Goal: Obtain resource: Download file/media

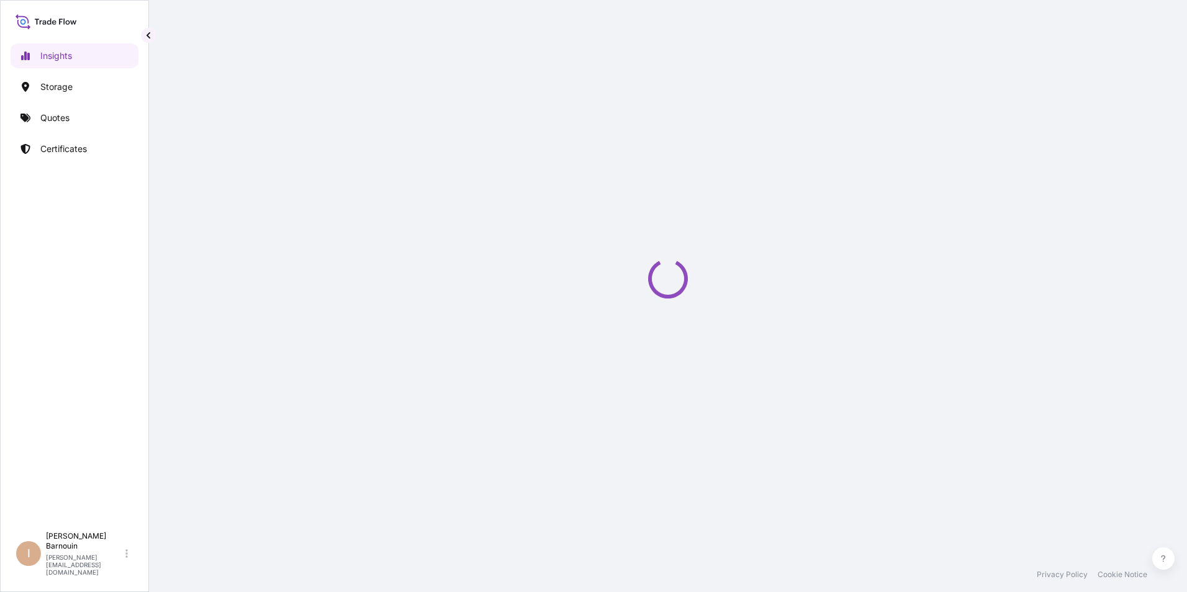
select select "2025"
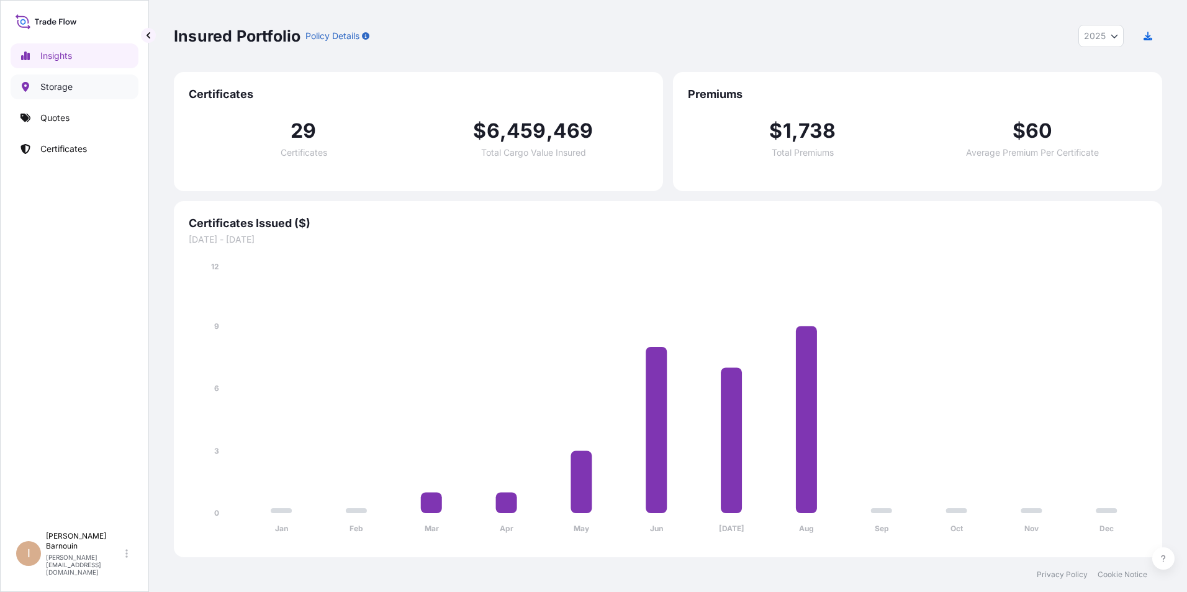
click at [71, 88] on p "Storage" at bounding box center [56, 87] width 32 height 12
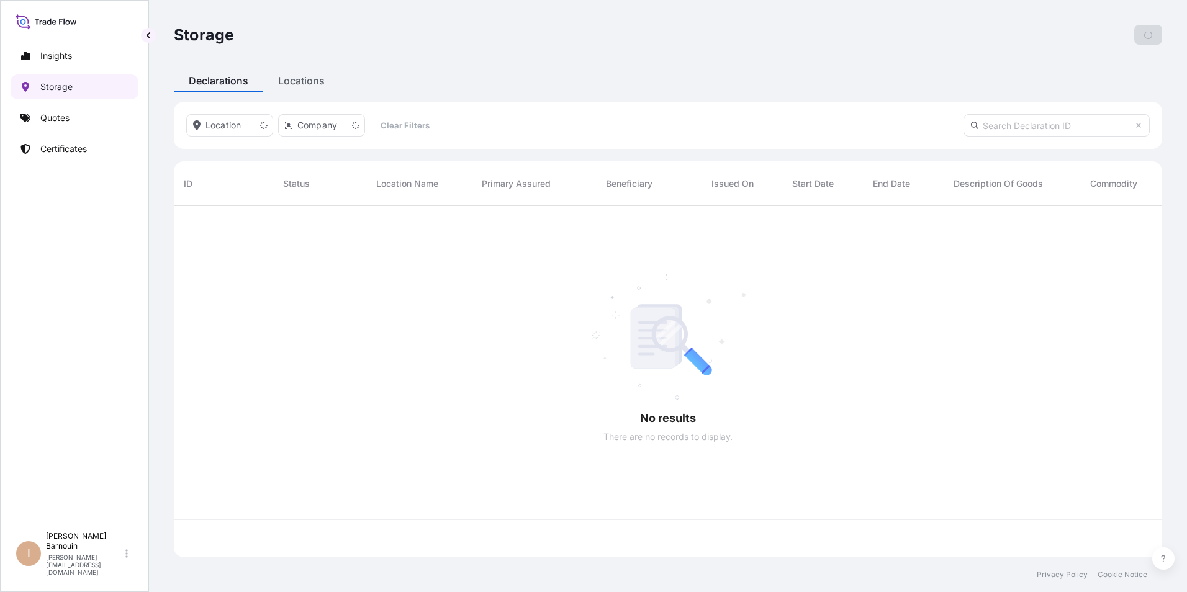
scroll to position [349, 979]
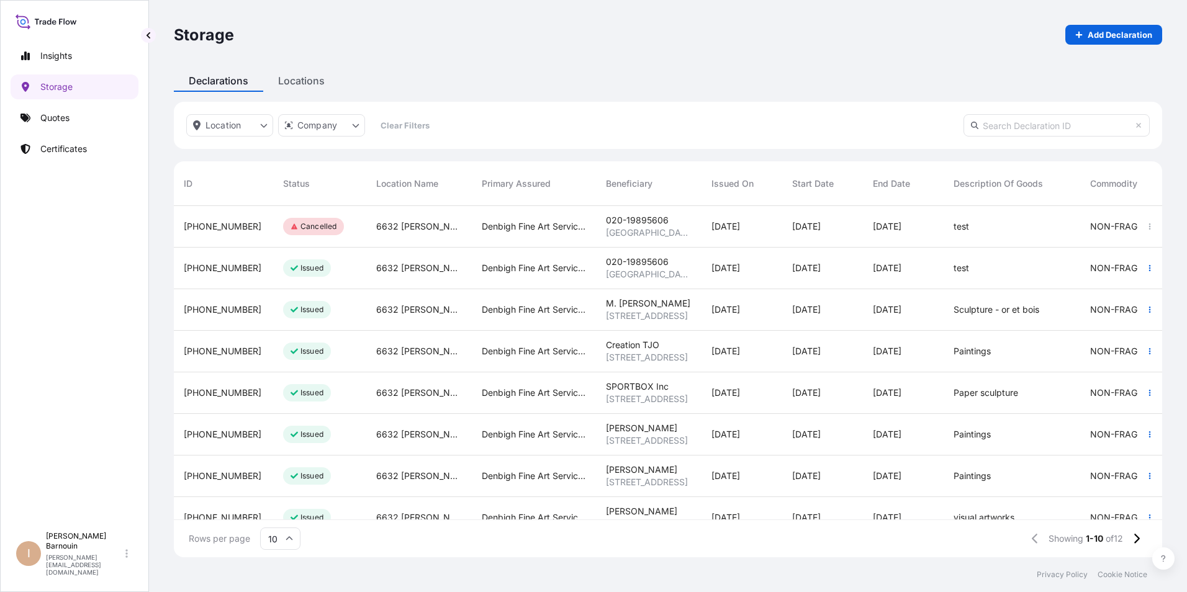
click at [338, 391] on div "Issued" at bounding box center [319, 394] width 93 height 42
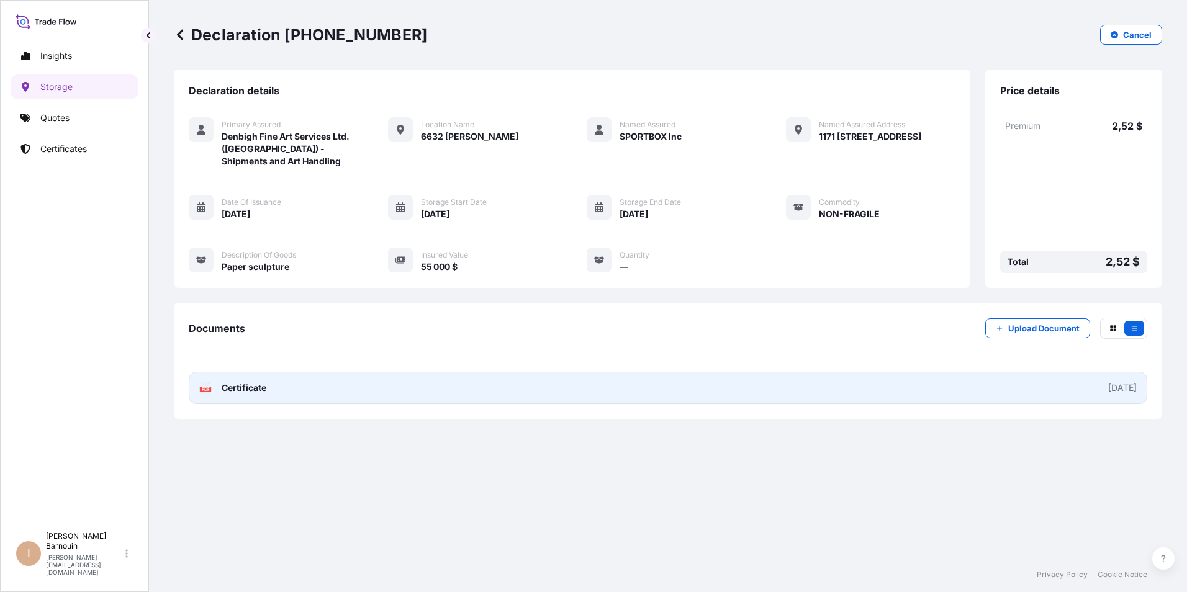
click at [250, 386] on span "Certificate" at bounding box center [244, 388] width 45 height 12
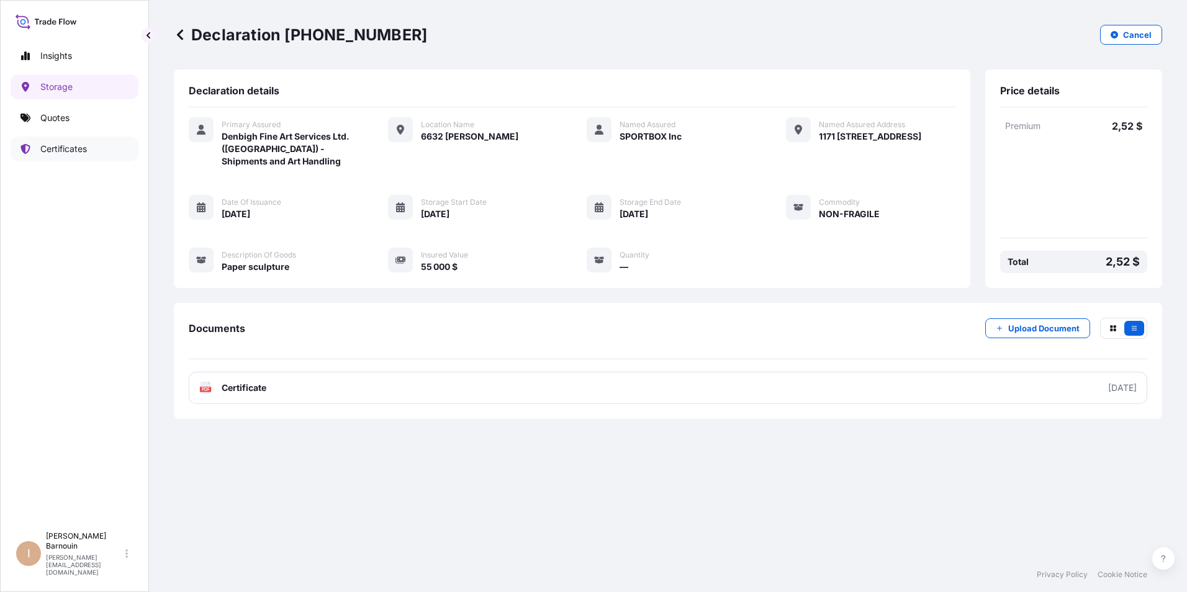
click at [61, 149] on p "Certificates" at bounding box center [63, 149] width 47 height 12
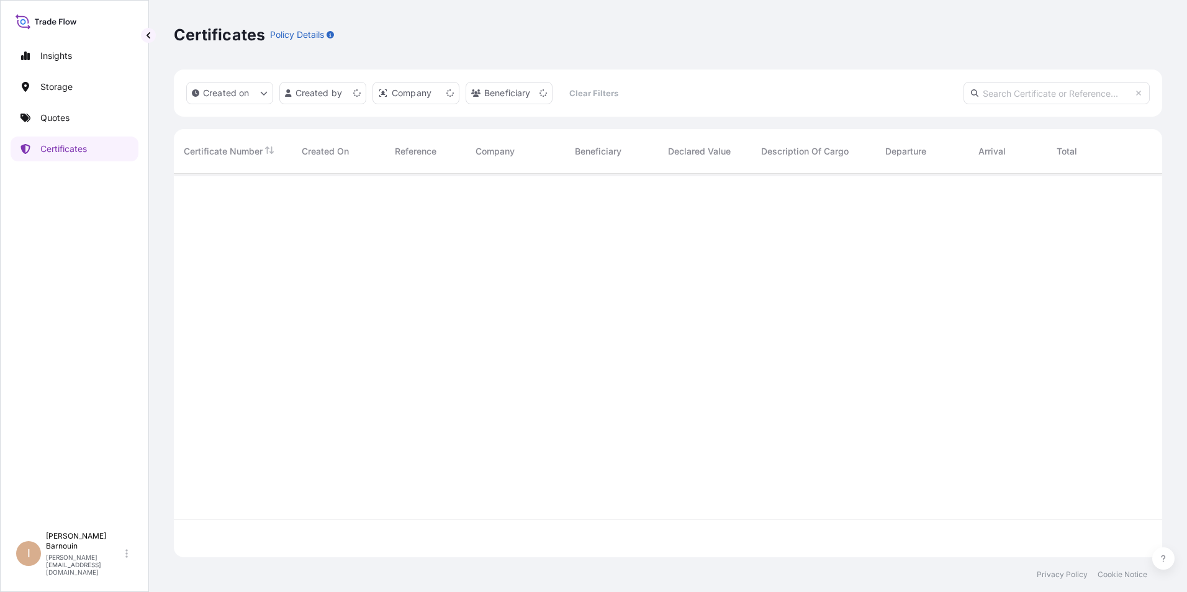
scroll to position [381, 979]
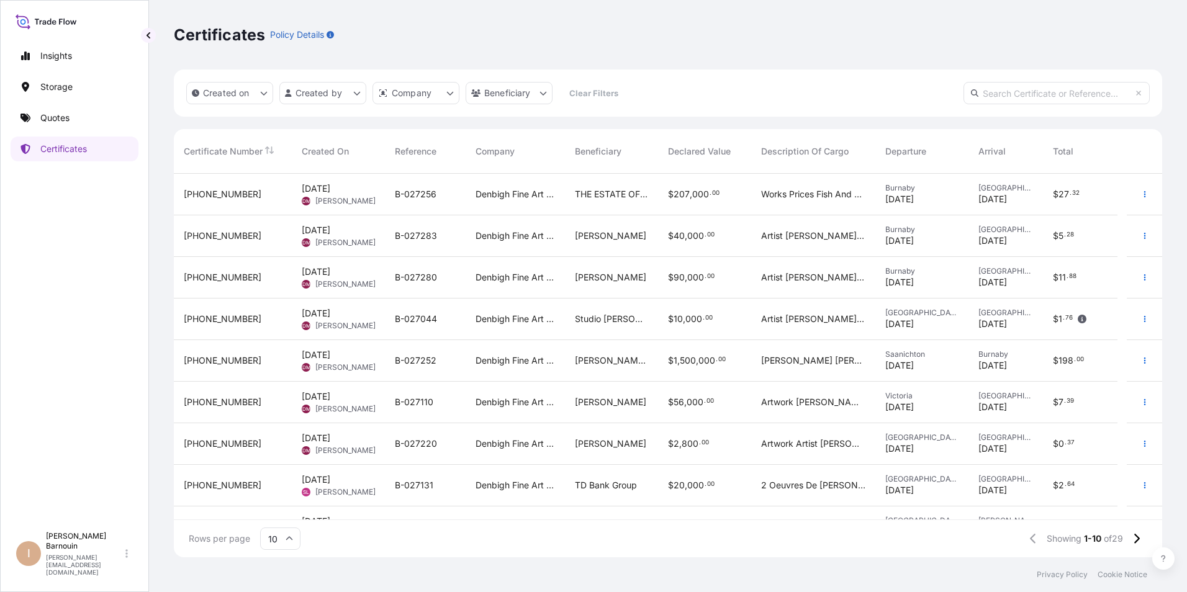
click at [330, 356] on span "[DATE]" at bounding box center [316, 355] width 29 height 12
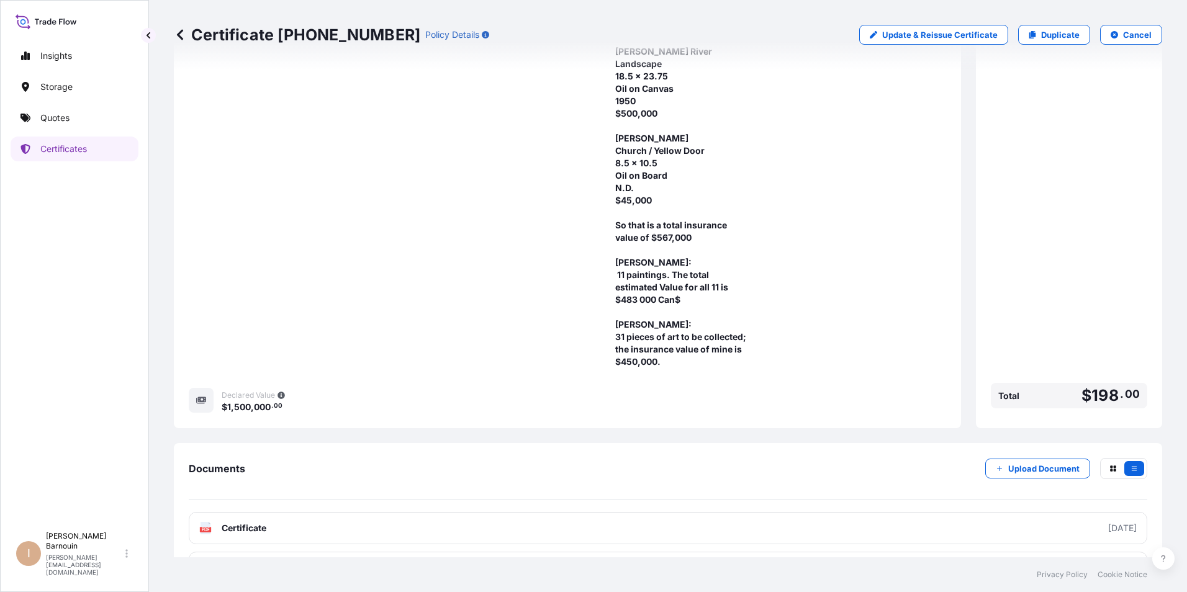
scroll to position [397, 0]
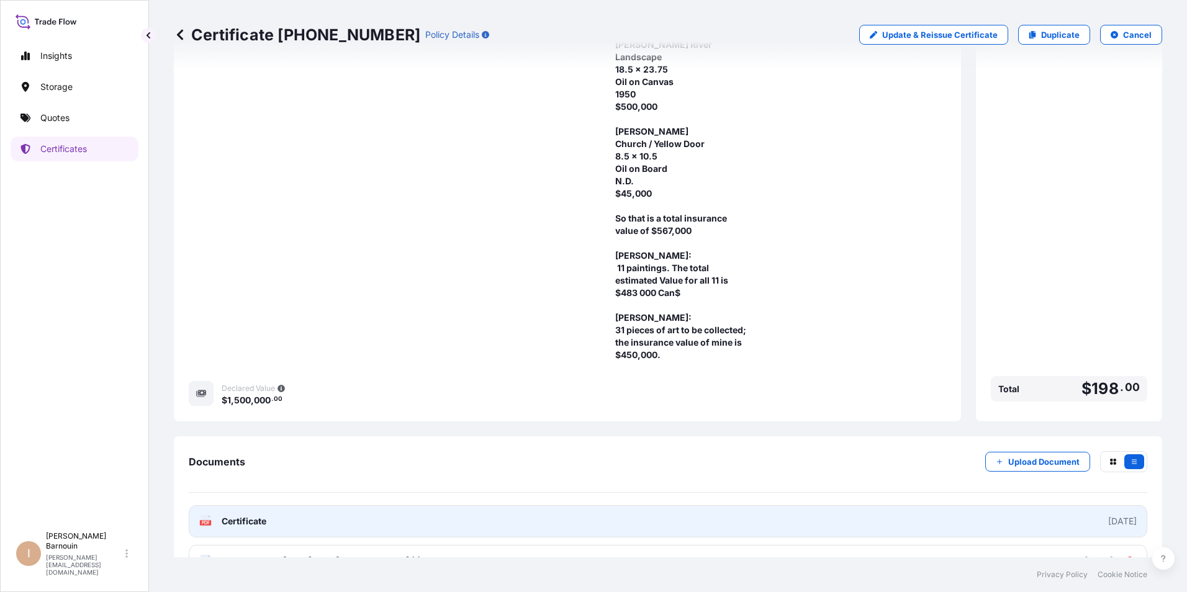
click at [266, 515] on span "Certificate" at bounding box center [244, 521] width 45 height 12
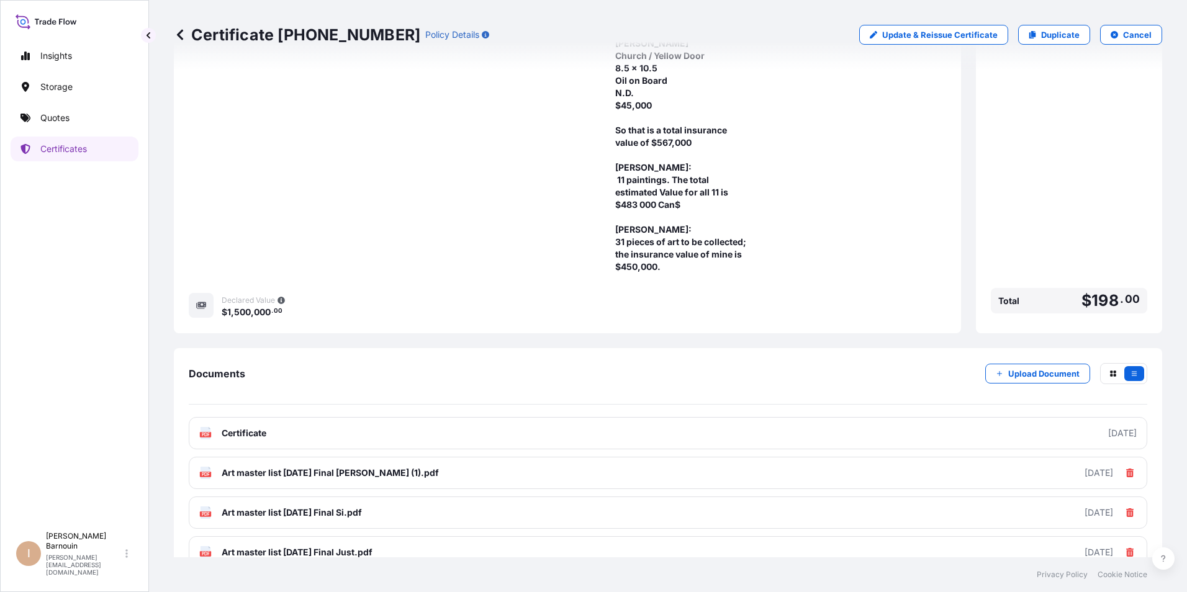
scroll to position [486, 0]
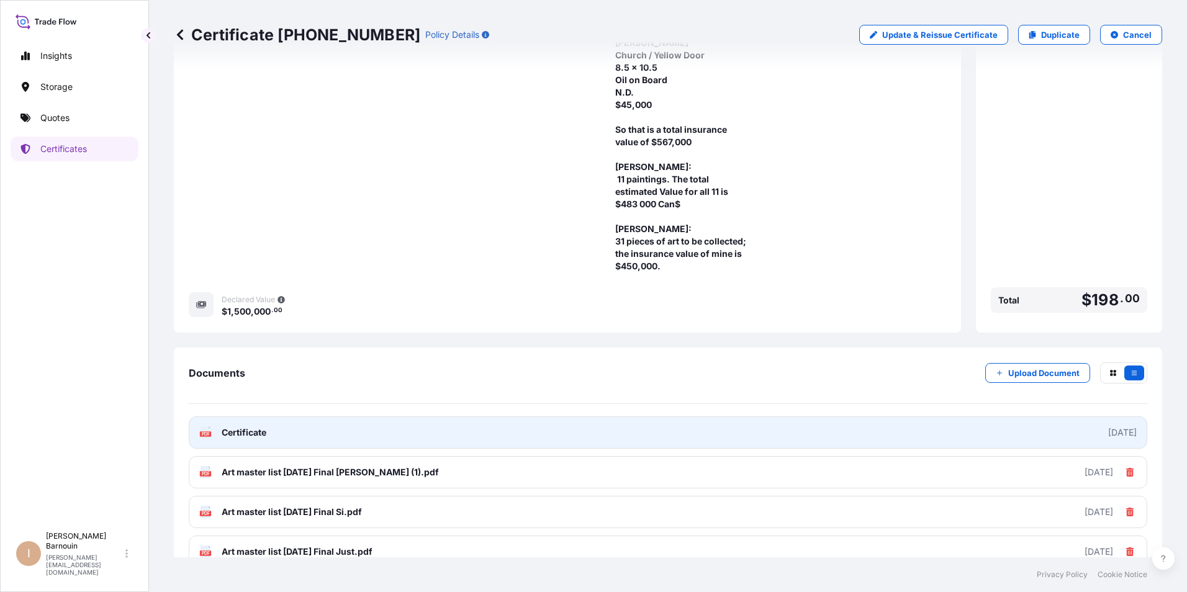
click at [260, 427] on span "Certificate" at bounding box center [244, 433] width 45 height 12
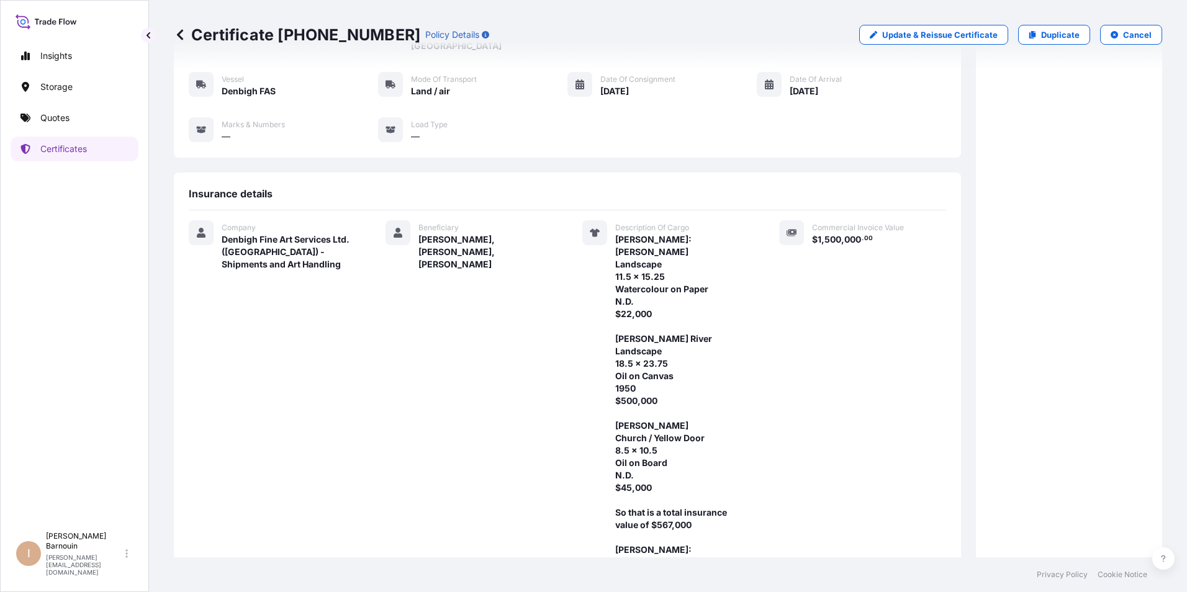
scroll to position [0, 0]
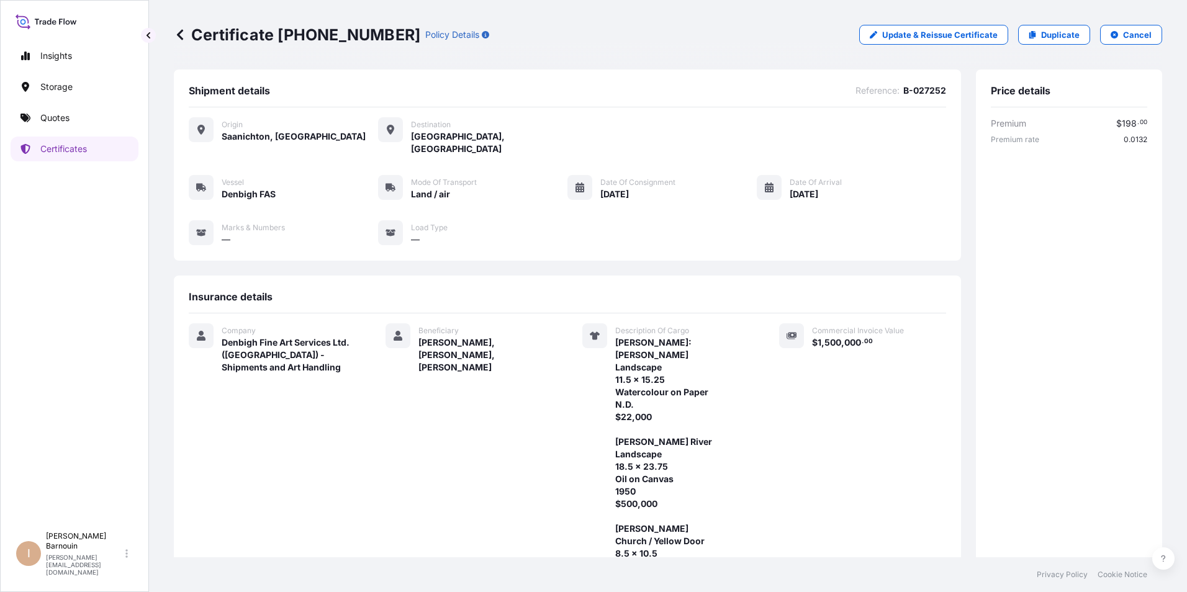
click at [390, 435] on div "Beneficiary Justin Ross, Simon Carpenter, Jonathan Carpenter" at bounding box center [469, 541] width 167 height 435
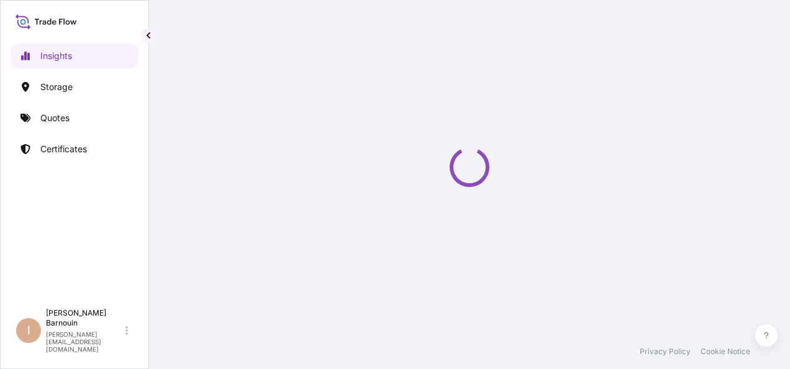
select select "2025"
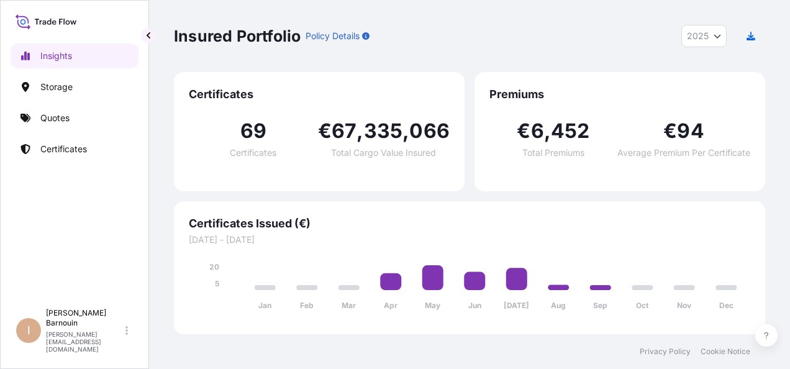
drag, startPoint x: 279, startPoint y: 150, endPoint x: 266, endPoint y: 154, distance: 14.2
click at [279, 150] on div "69 Certificates" at bounding box center [253, 139] width 129 height 36
click at [60, 225] on div "Insights Storage Quotes Certificates" at bounding box center [75, 167] width 128 height 270
click at [66, 86] on p "Storage" at bounding box center [56, 87] width 32 height 12
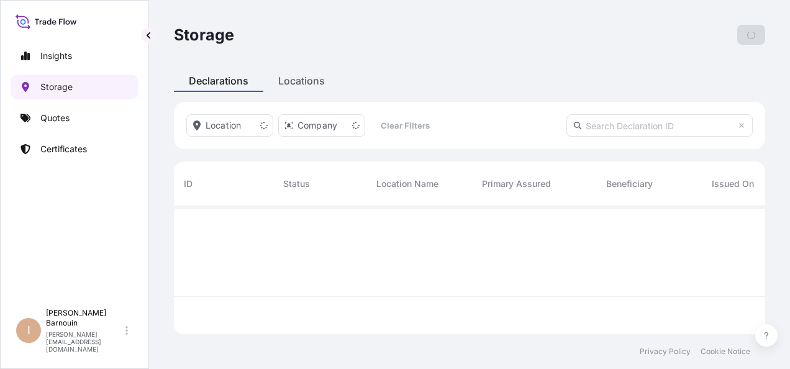
scroll to position [125, 581]
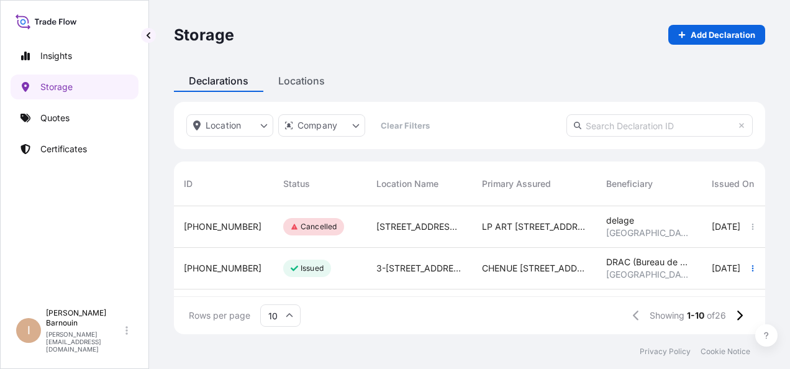
click at [577, 319] on div "Rows per page 10 Showing 1-10 of 26" at bounding box center [469, 315] width 591 height 37
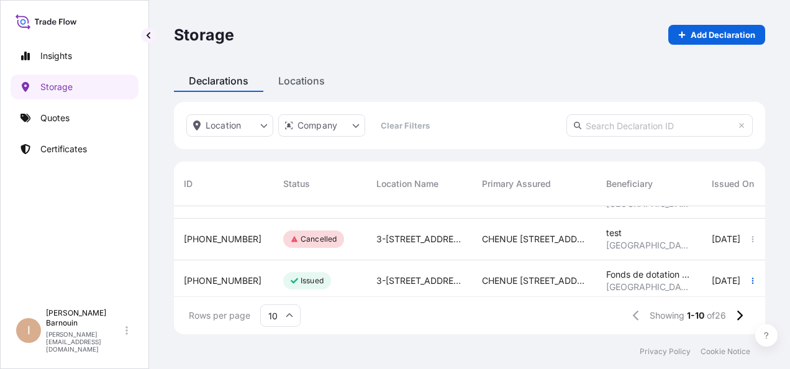
click at [340, 277] on div "Issued" at bounding box center [319, 281] width 93 height 42
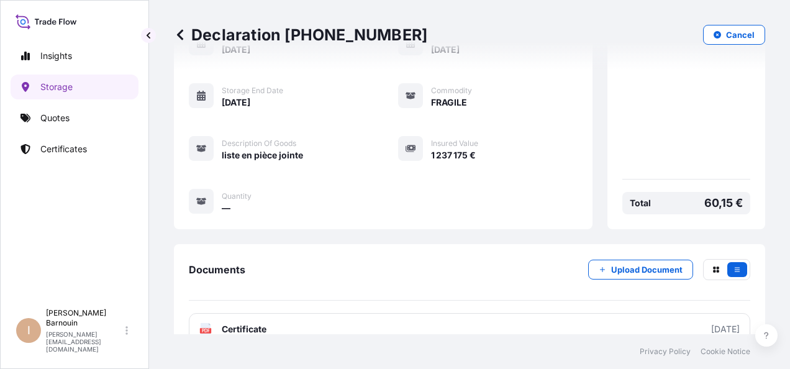
scroll to position [229, 0]
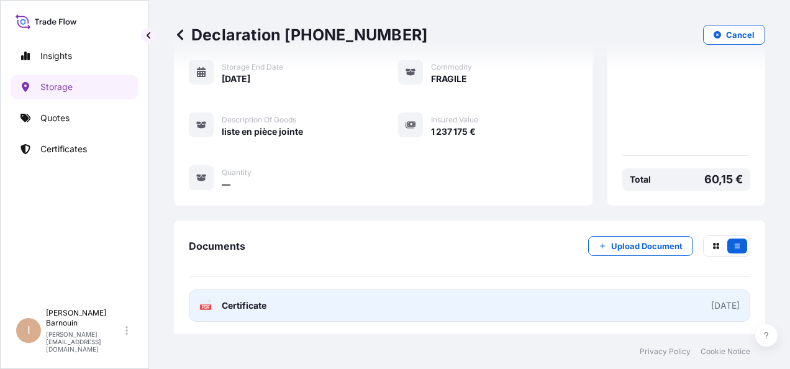
click at [318, 302] on link "PDF Certificate 2025-07-23" at bounding box center [469, 305] width 561 height 32
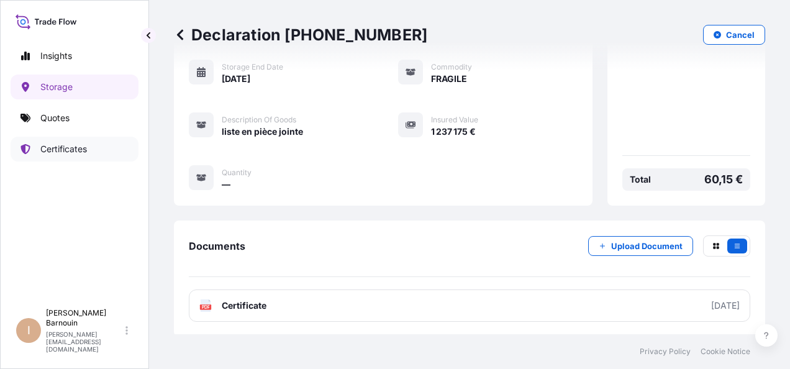
click at [83, 143] on p "Certificates" at bounding box center [63, 149] width 47 height 12
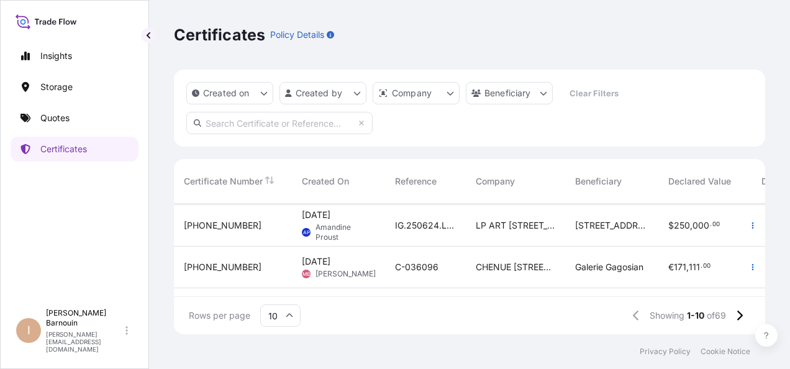
scroll to position [124, 0]
click at [378, 226] on div "13 Aug 2025 AP Amandine Proust" at bounding box center [338, 225] width 93 height 42
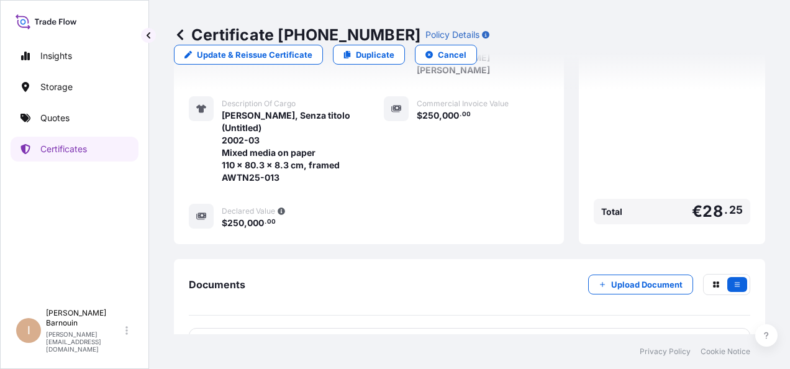
scroll to position [324, 0]
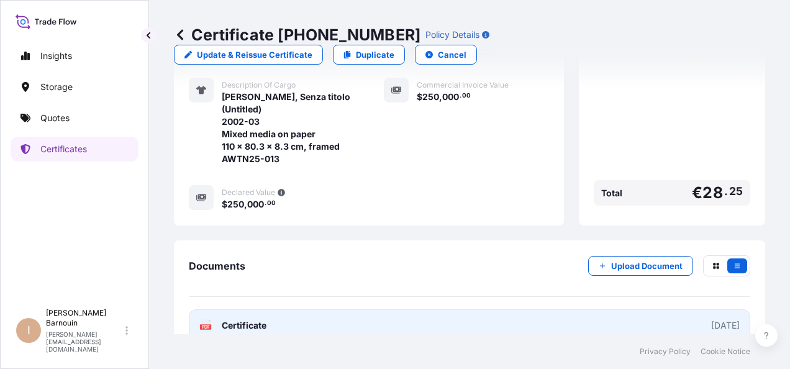
click at [265, 319] on span "Certificate" at bounding box center [244, 325] width 45 height 12
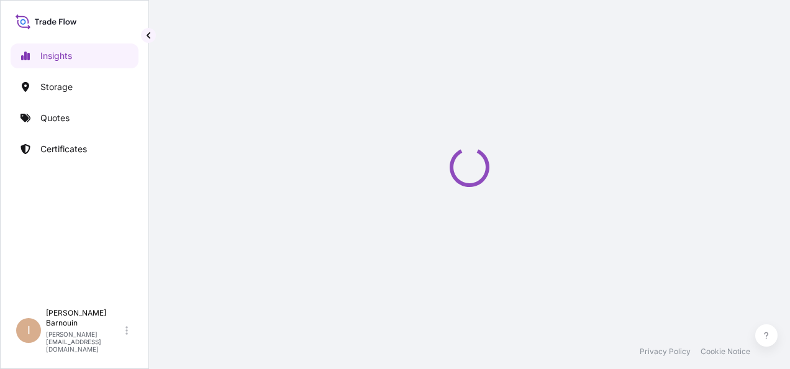
select select "2025"
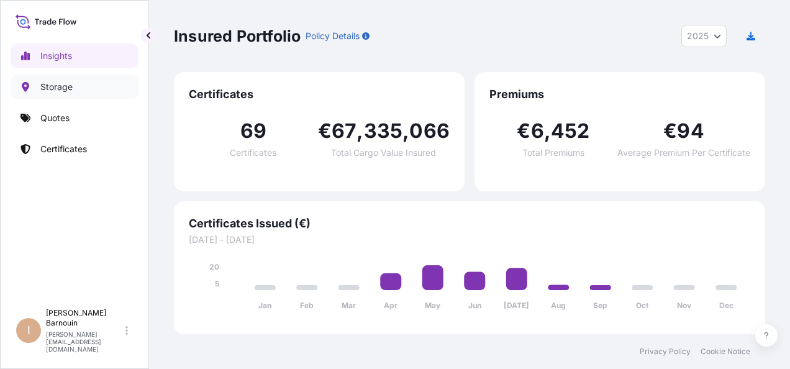
click at [75, 88] on link "Storage" at bounding box center [75, 87] width 128 height 25
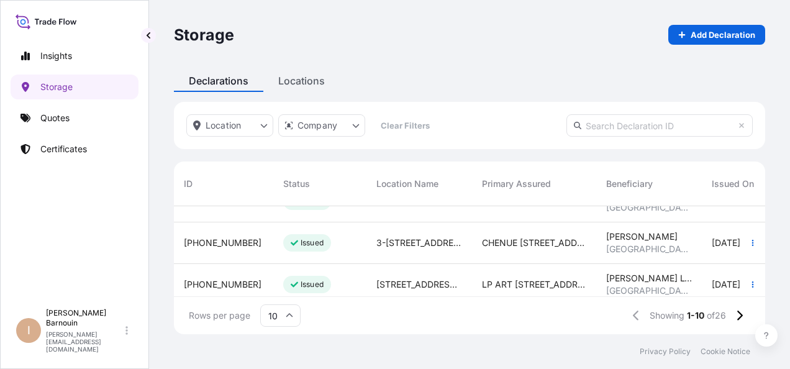
scroll to position [335, 0]
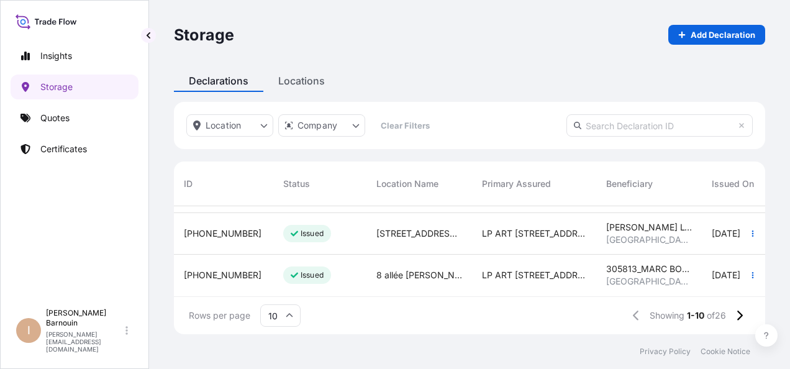
click at [295, 271] on icon at bounding box center [294, 274] width 7 height 7
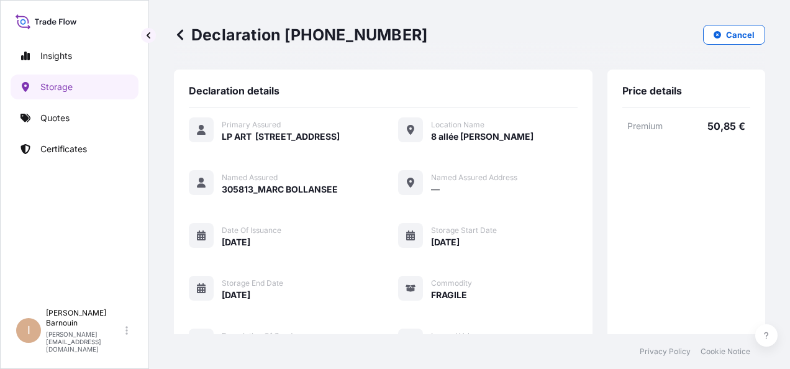
scroll to position [229, 0]
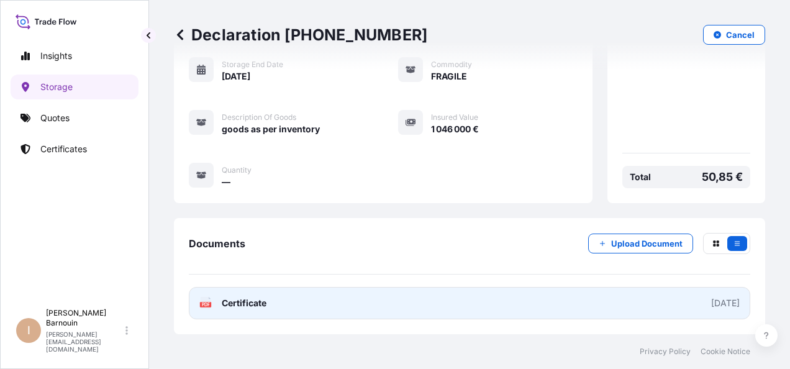
click at [323, 302] on link "PDF Certificate 2025-01-01" at bounding box center [469, 303] width 561 height 32
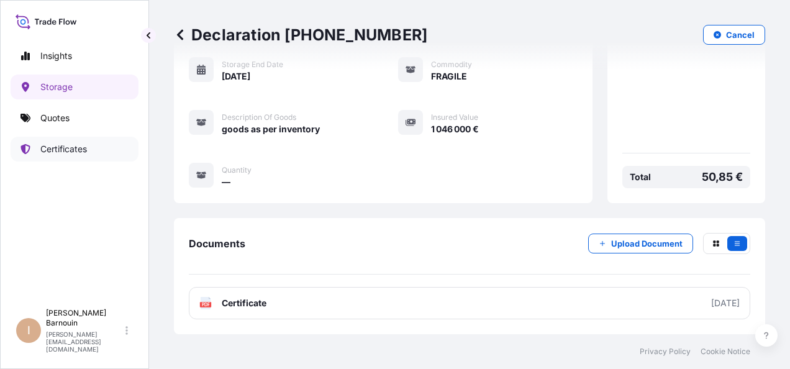
click at [65, 150] on p "Certificates" at bounding box center [63, 149] width 47 height 12
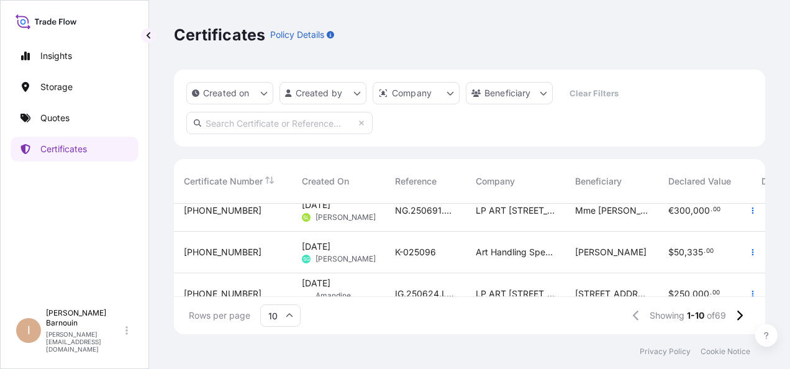
scroll to position [55, 0]
click at [310, 255] on div "SG Simon Gerz" at bounding box center [338, 260] width 73 height 10
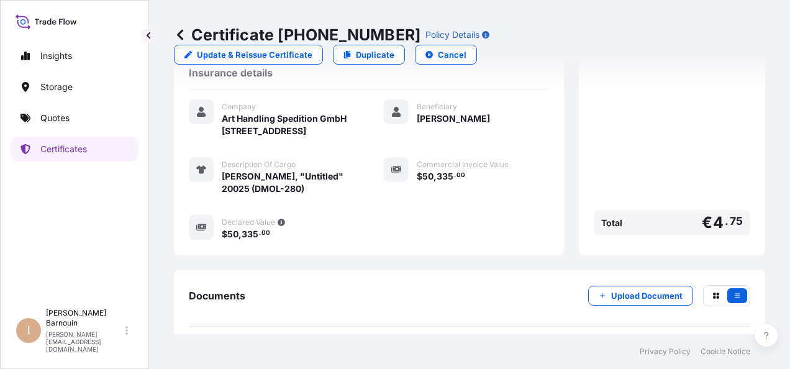
scroll to position [286, 0]
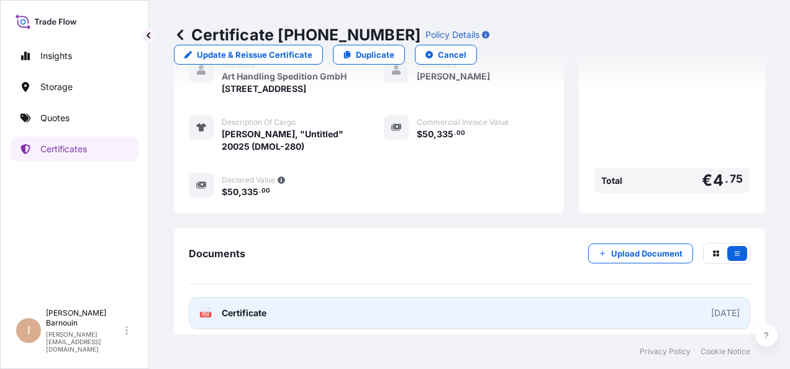
click at [269, 303] on link "PDF Certificate 2025-08-15" at bounding box center [469, 313] width 561 height 32
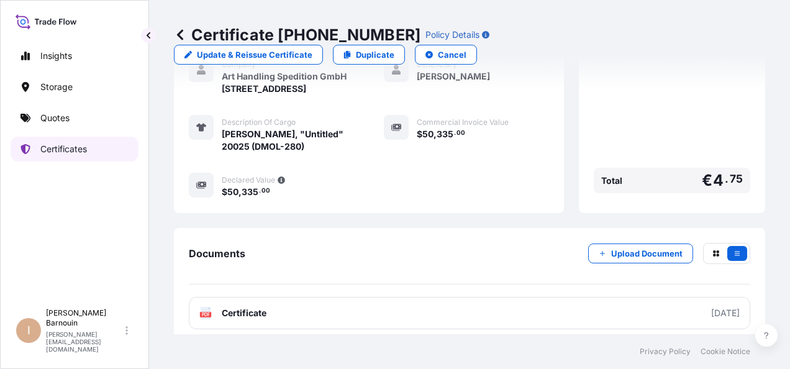
click at [93, 153] on link "Certificates" at bounding box center [75, 149] width 128 height 25
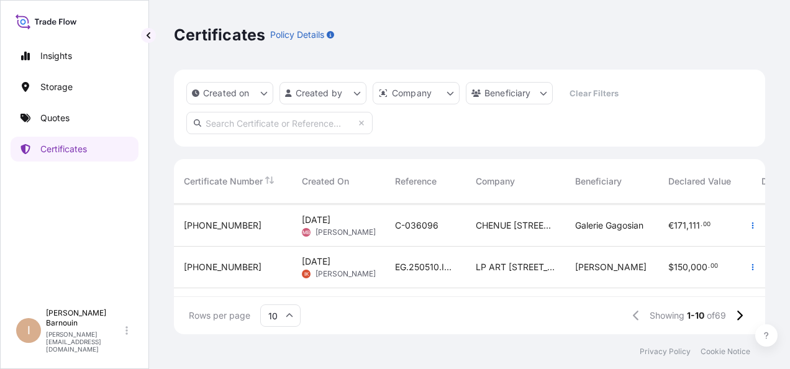
scroll to position [174, 0]
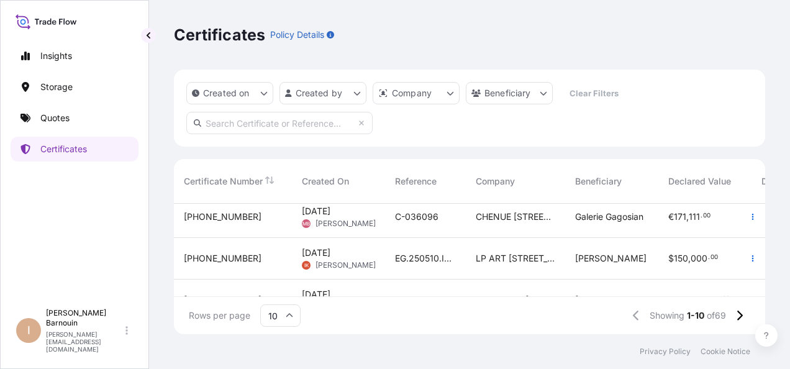
click at [346, 222] on span "Myriam Bouajaj" at bounding box center [345, 224] width 60 height 10
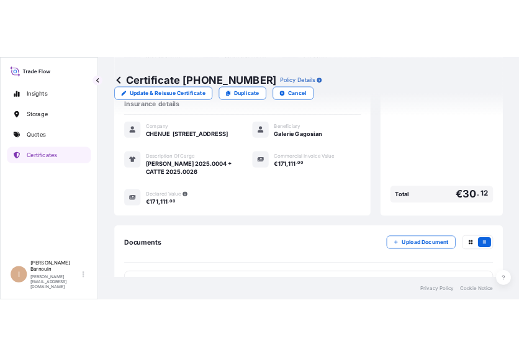
scroll to position [261, 0]
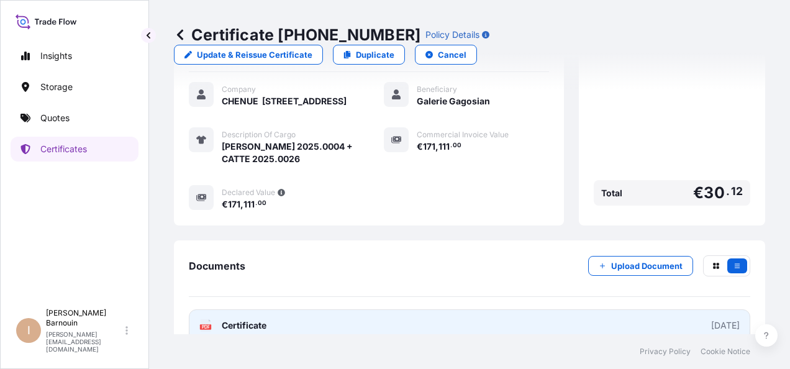
click at [311, 309] on link "PDF Certificate 2025-08-08" at bounding box center [469, 325] width 561 height 32
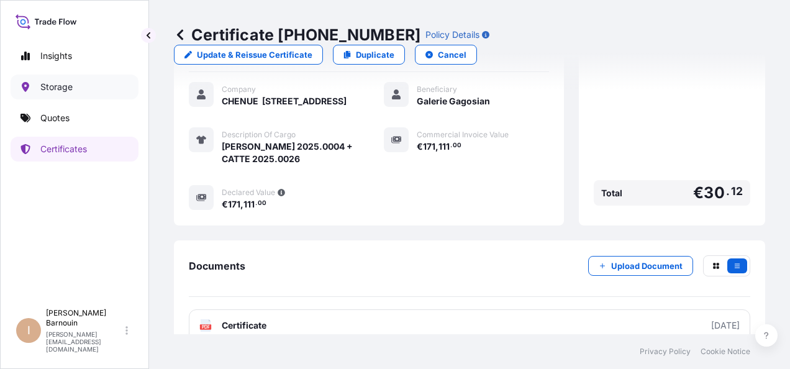
click at [75, 88] on link "Storage" at bounding box center [75, 87] width 128 height 25
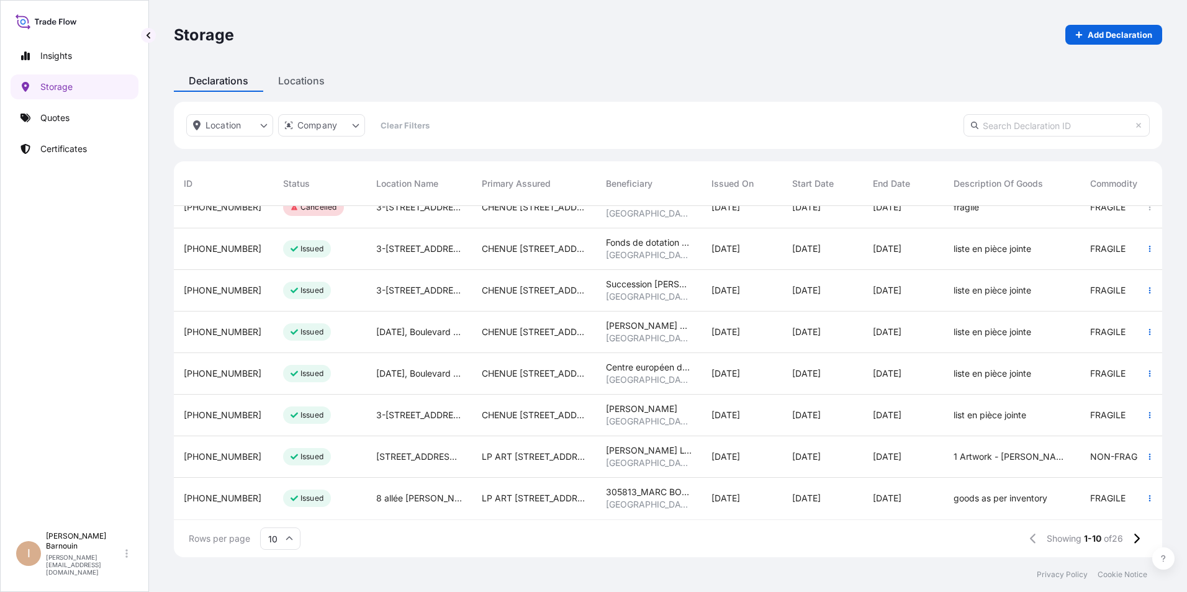
scroll to position [349, 979]
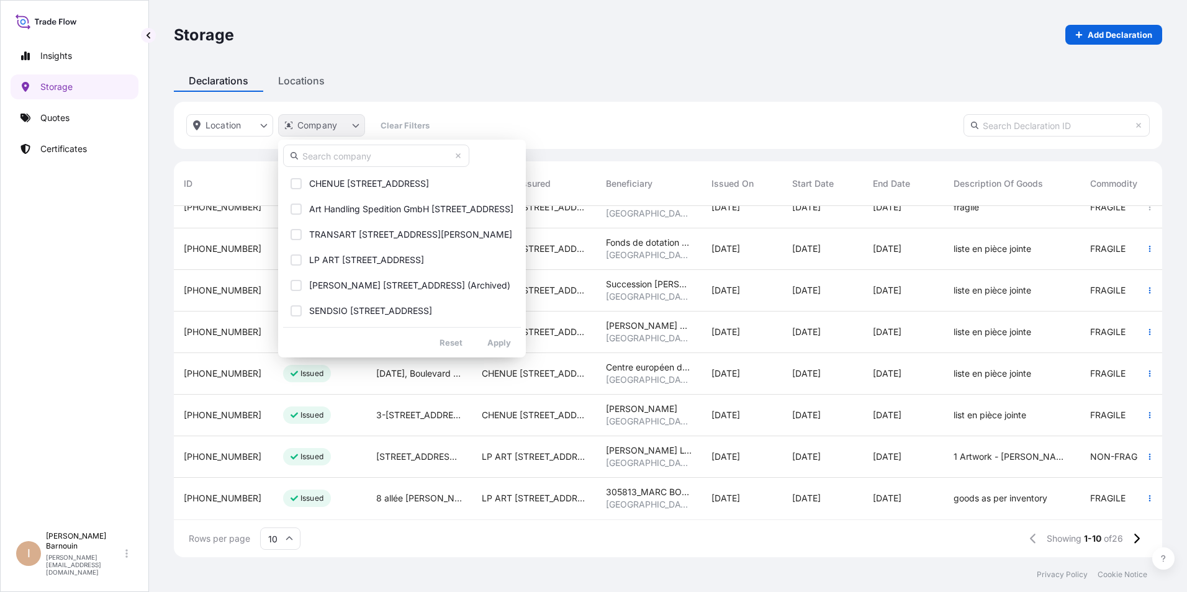
click at [357, 119] on html "Insights Storage Quotes Certificates I Irene Barnouin irene.barnouin@wtwco.com …" at bounding box center [593, 296] width 1187 height 592
click at [368, 200] on button "Art Handling Spedition GmbH Wiesenstrasse 72c, D-40549 Düsseldorf" at bounding box center [402, 208] width 238 height 23
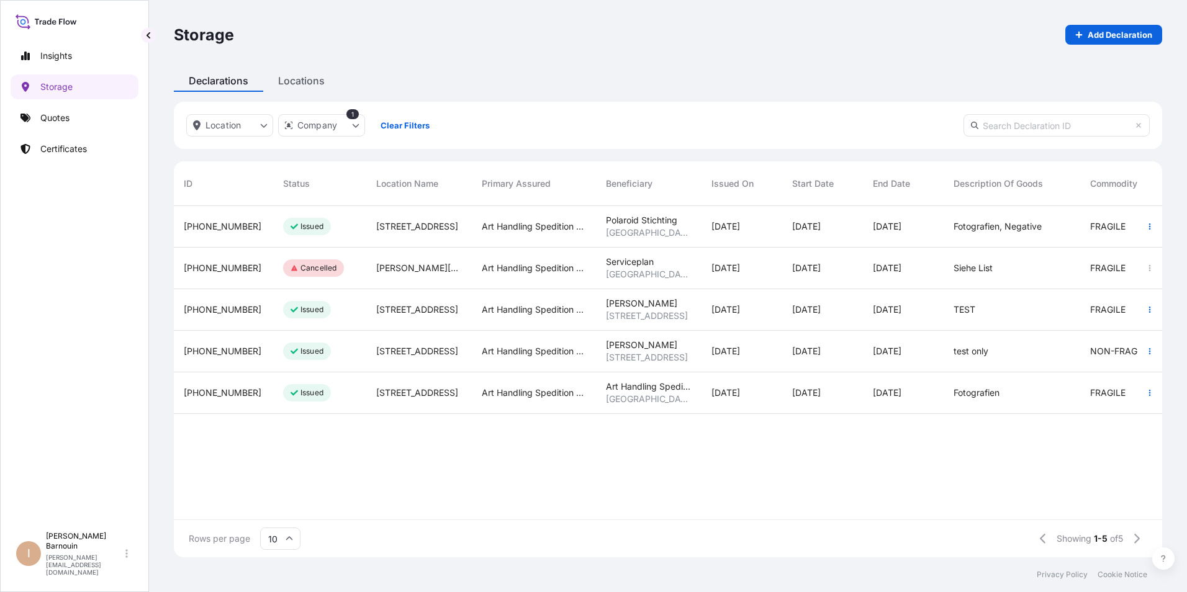
click at [421, 318] on div "Wiesenstrasse 72c" at bounding box center [419, 310] width 106 height 42
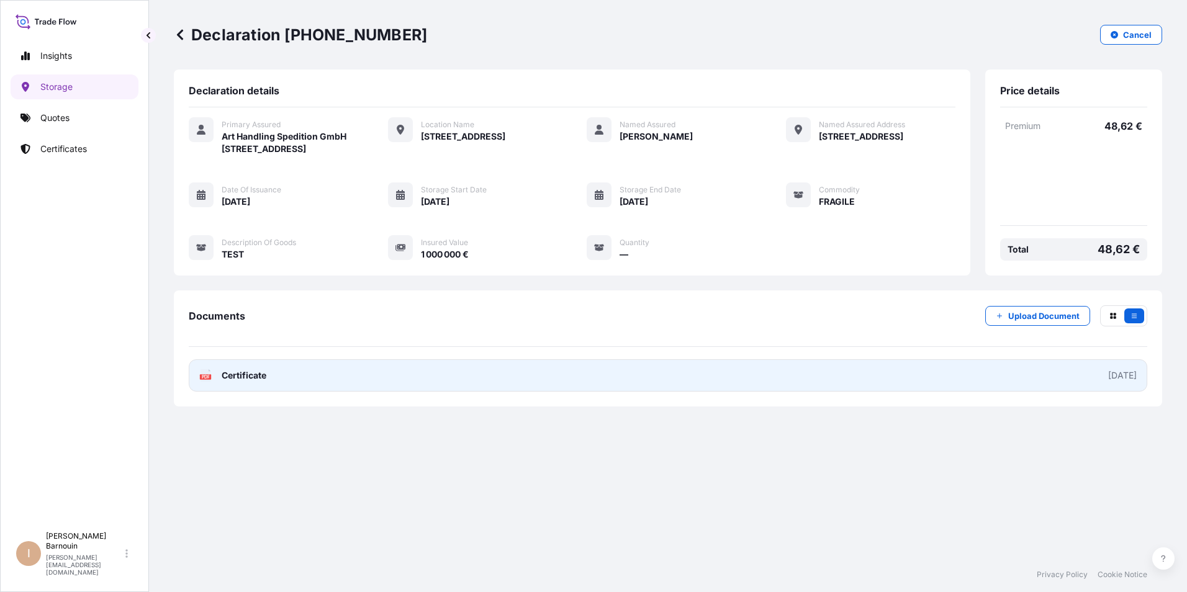
click at [777, 389] on link "PDF Certificate 2025-04-29" at bounding box center [668, 376] width 959 height 32
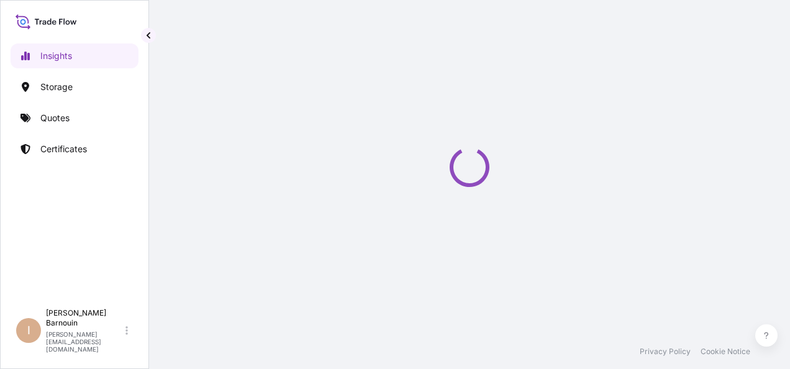
select select "2025"
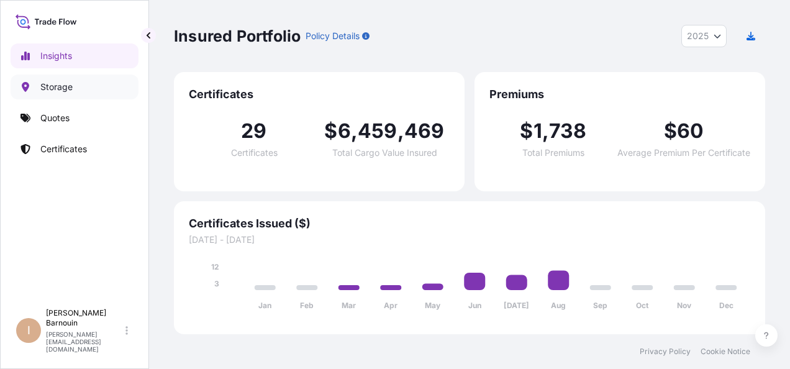
click at [96, 83] on link "Storage" at bounding box center [75, 87] width 128 height 25
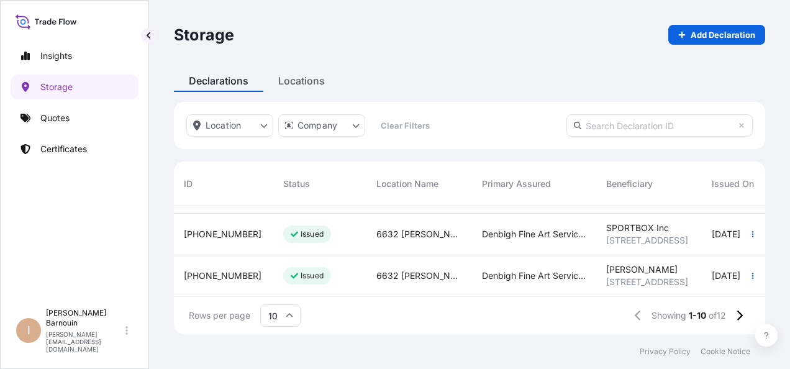
scroll to position [166, 0]
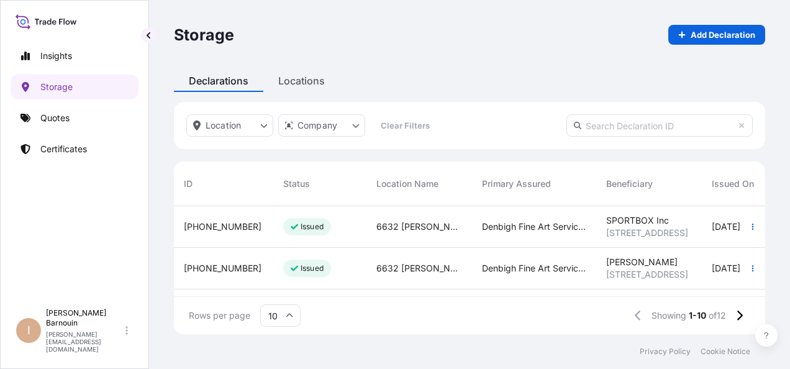
click at [299, 273] on span "Issued" at bounding box center [307, 268] width 33 height 12
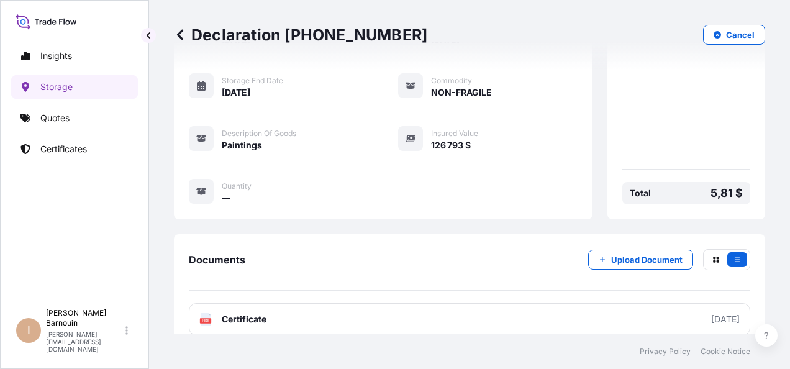
scroll to position [241, 0]
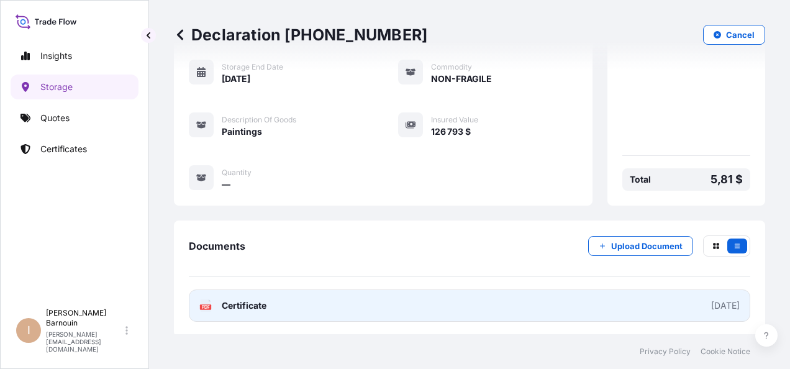
click at [263, 304] on span "Certificate" at bounding box center [244, 305] width 45 height 12
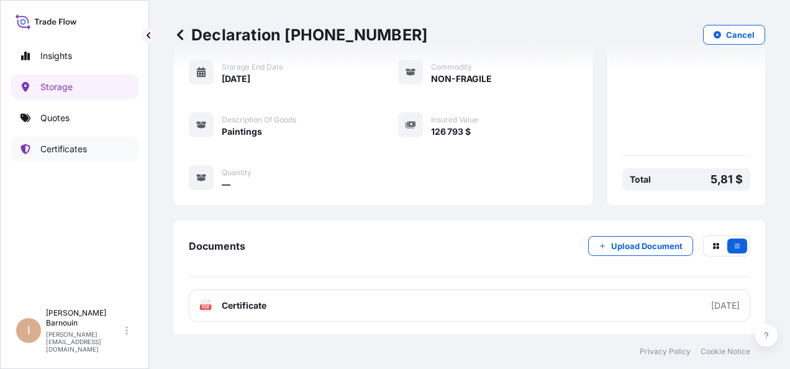
click at [72, 150] on p "Certificates" at bounding box center [63, 149] width 47 height 12
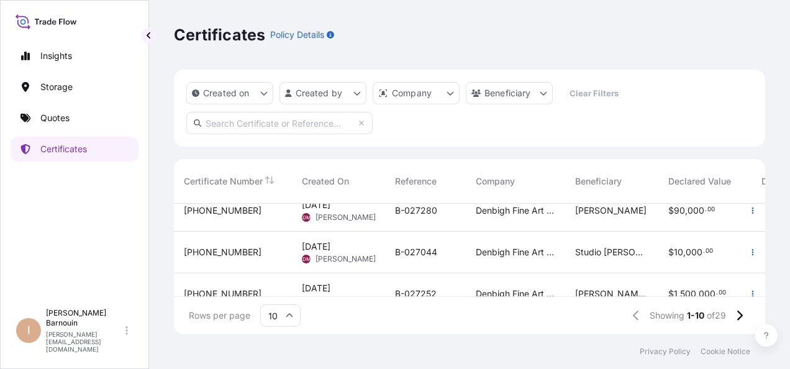
scroll to position [97, 0]
click at [330, 250] on span "[DATE]" at bounding box center [316, 246] width 29 height 12
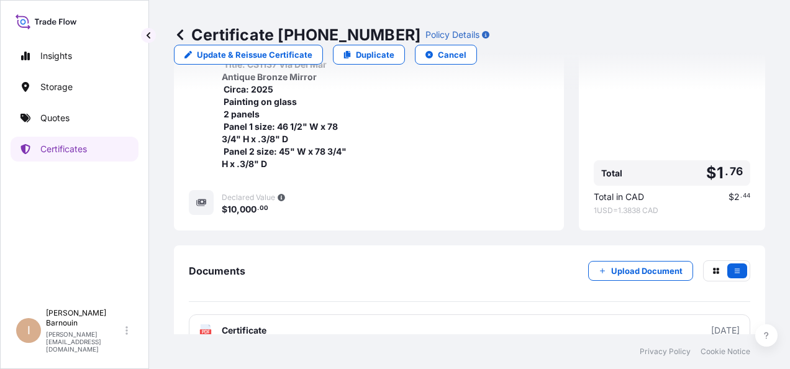
scroll to position [386, 0]
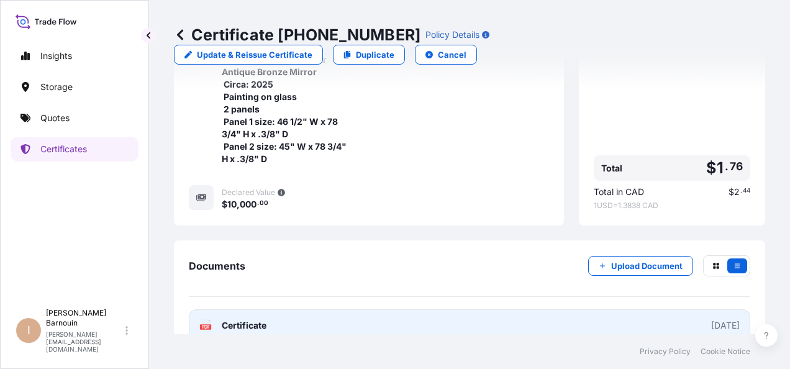
click at [273, 309] on link "PDF Certificate [DATE]" at bounding box center [469, 325] width 561 height 32
